Goal: Transaction & Acquisition: Purchase product/service

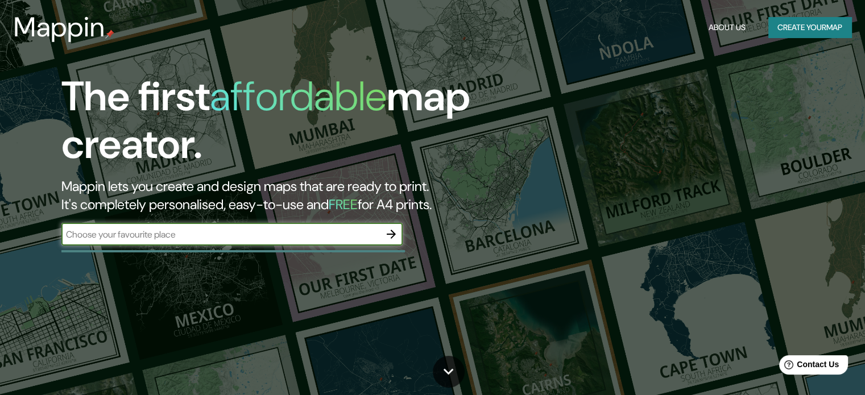
click at [252, 234] on input "text" at bounding box center [220, 234] width 318 height 13
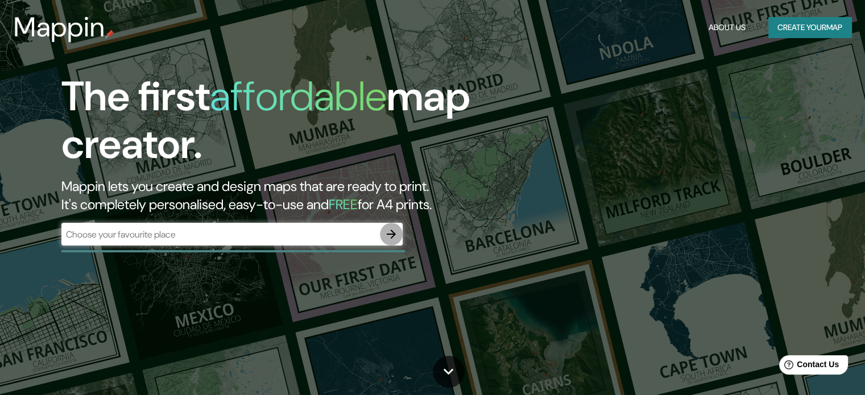
click at [393, 238] on icon "button" at bounding box center [391, 234] width 14 height 14
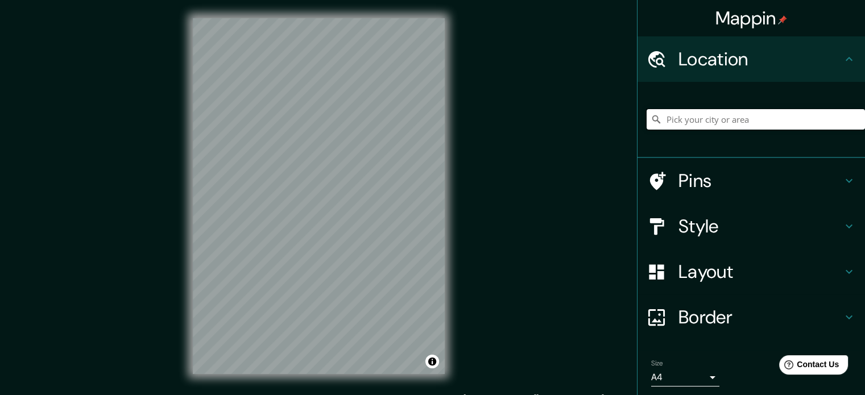
click at [700, 122] on input "Pick your city or area" at bounding box center [755, 119] width 218 height 20
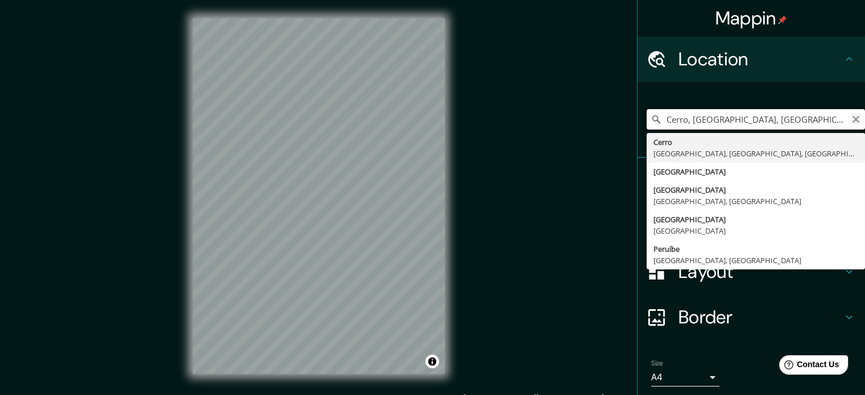
type input "Cerro, [GEOGRAPHIC_DATA], [GEOGRAPHIC_DATA], [GEOGRAPHIC_DATA]"
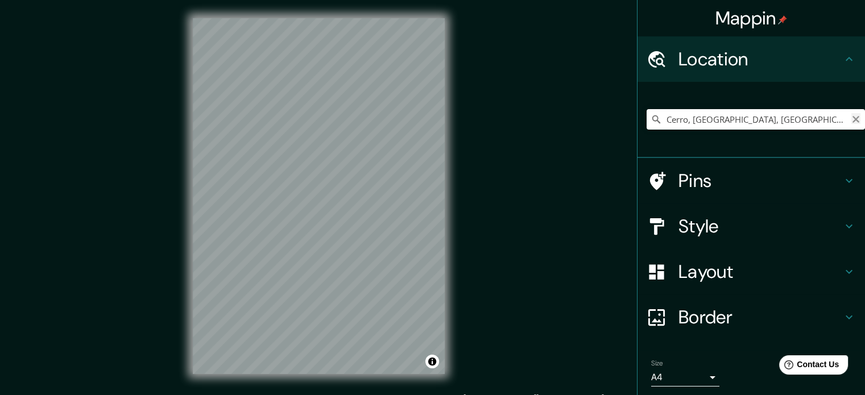
click at [851, 122] on icon "Clear" at bounding box center [855, 119] width 9 height 9
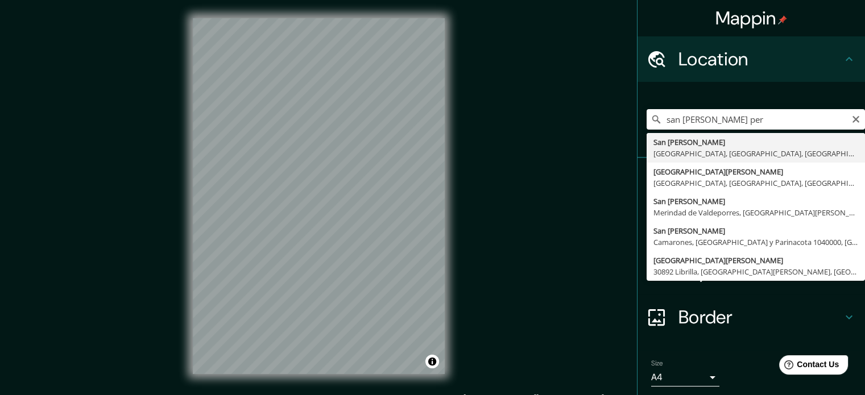
type input "San [PERSON_NAME], [GEOGRAPHIC_DATA], [GEOGRAPHIC_DATA], [GEOGRAPHIC_DATA]"
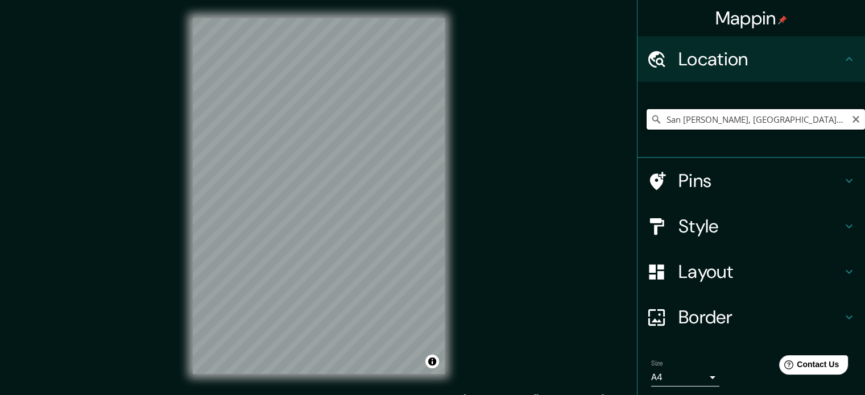
click at [829, 125] on input "San [PERSON_NAME], [GEOGRAPHIC_DATA], [GEOGRAPHIC_DATA], [GEOGRAPHIC_DATA]" at bounding box center [755, 119] width 218 height 20
click at [831, 121] on input "San [PERSON_NAME], [GEOGRAPHIC_DATA], [GEOGRAPHIC_DATA], [GEOGRAPHIC_DATA]" at bounding box center [755, 119] width 218 height 20
